Goal: Register for event/course

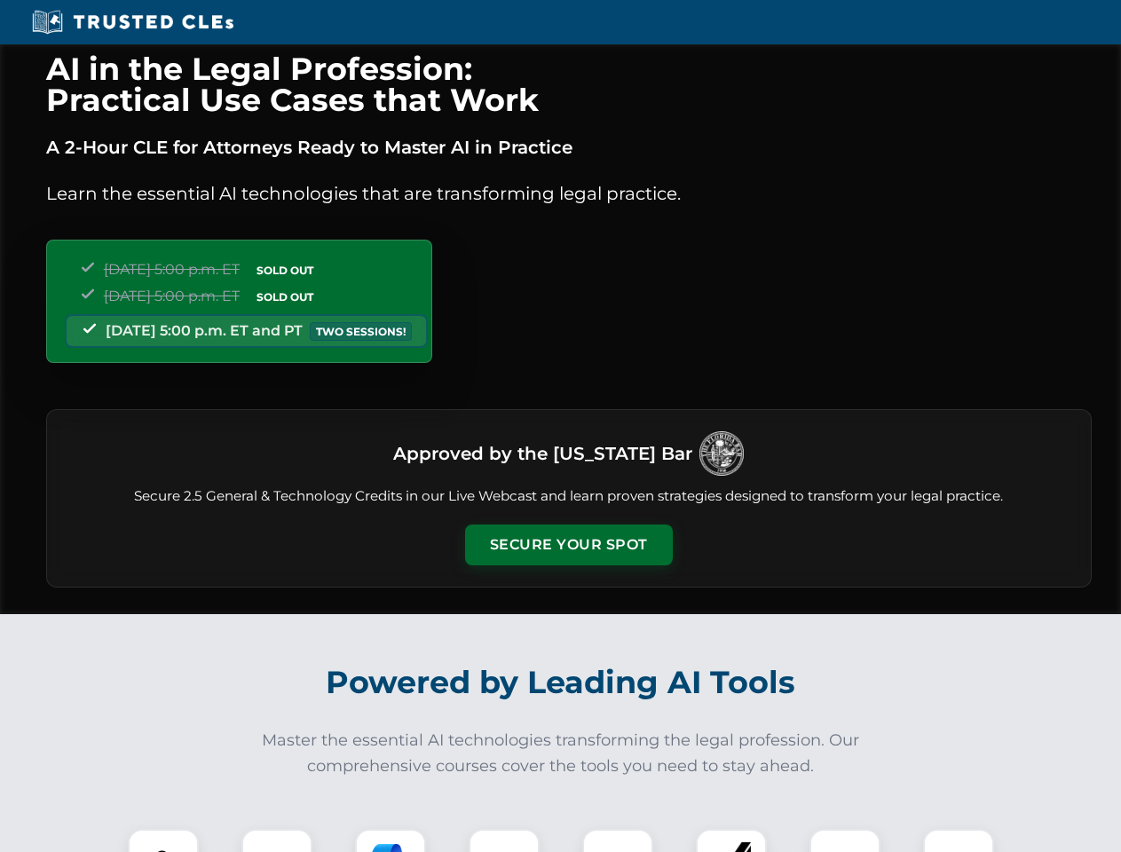
click at [568, 545] on button "Secure Your Spot" at bounding box center [569, 545] width 208 height 41
click at [163, 841] on img at bounding box center [163, 864] width 51 height 51
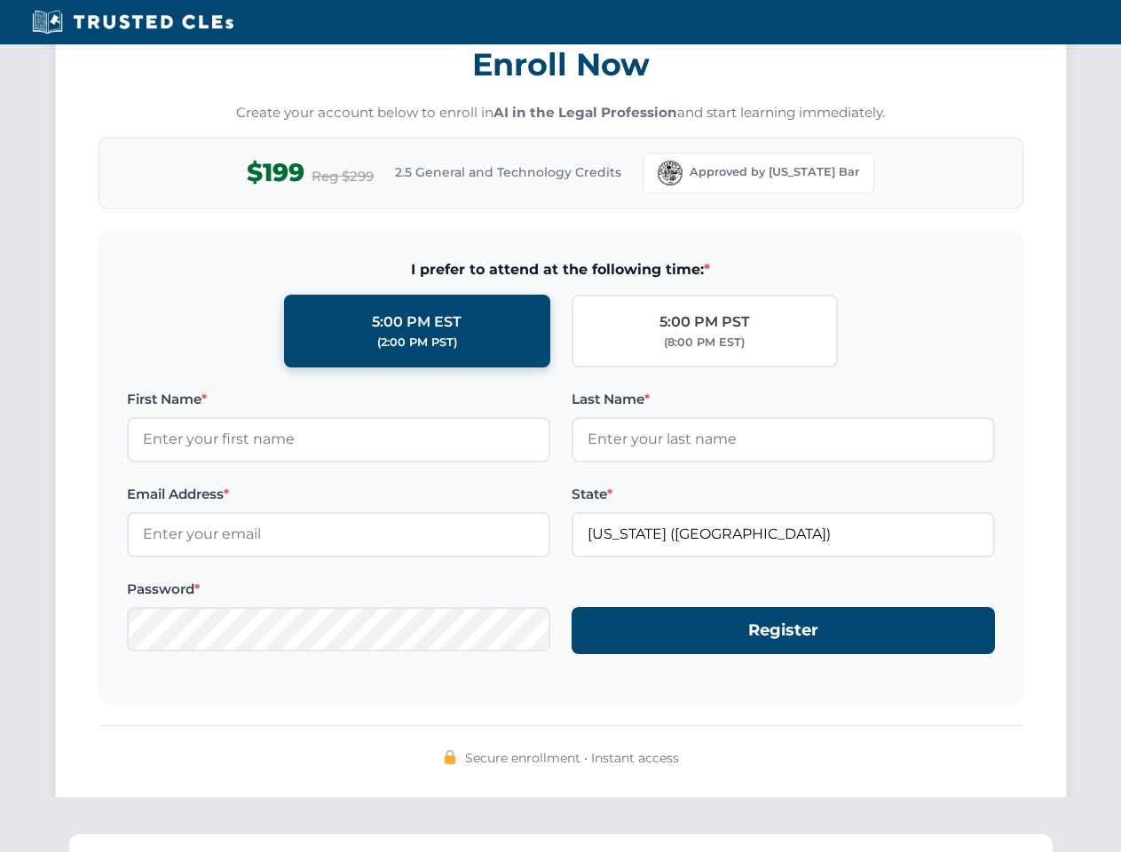
scroll to position [1742, 0]
